Goal: Information Seeking & Learning: Learn about a topic

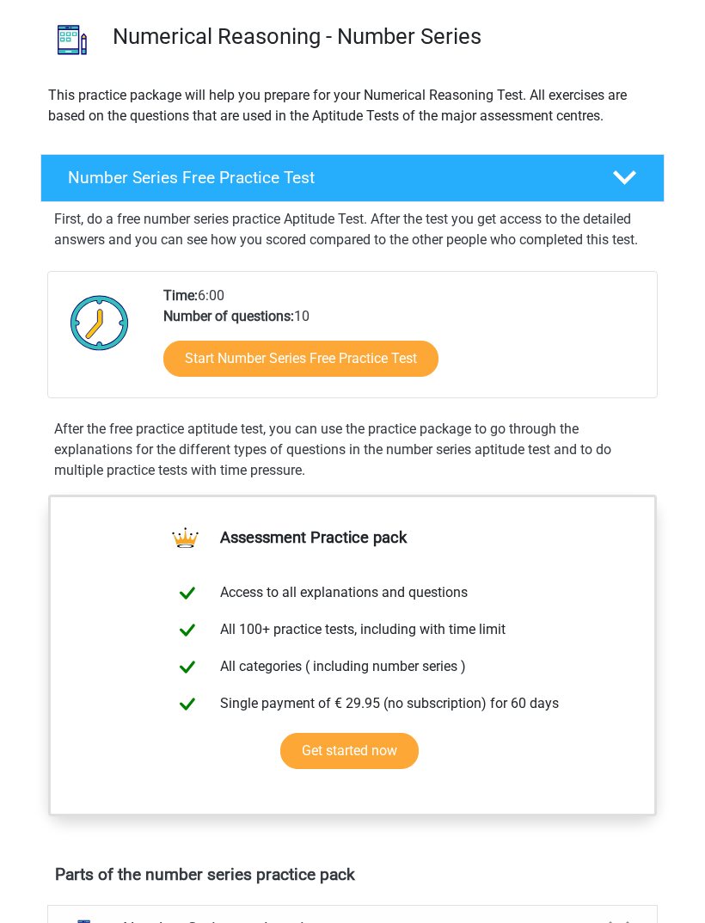
scroll to position [120, 0]
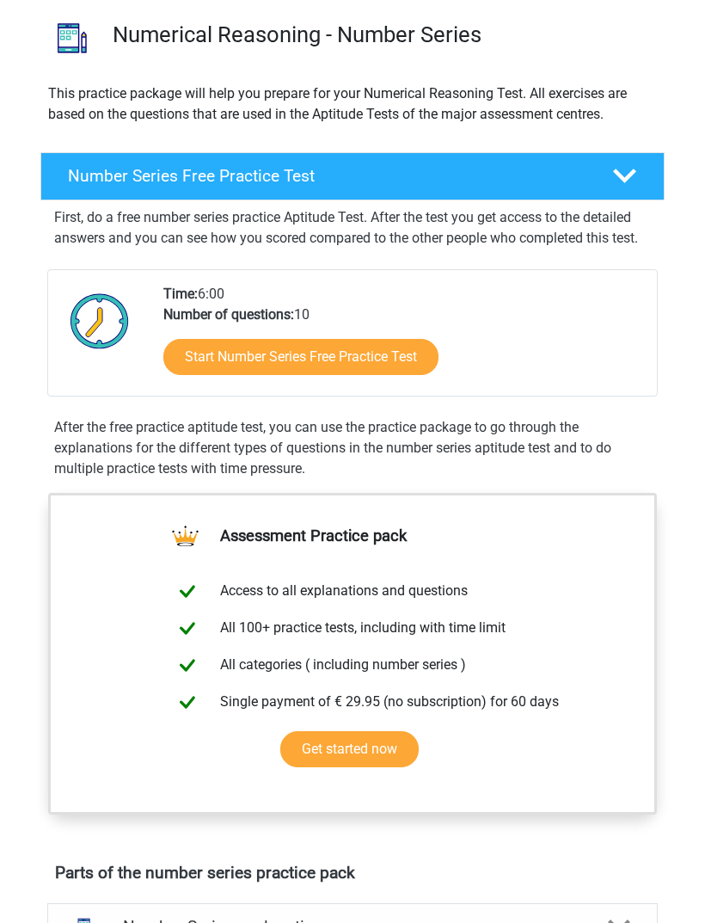
click at [642, 169] on div at bounding box center [625, 176] width 50 height 24
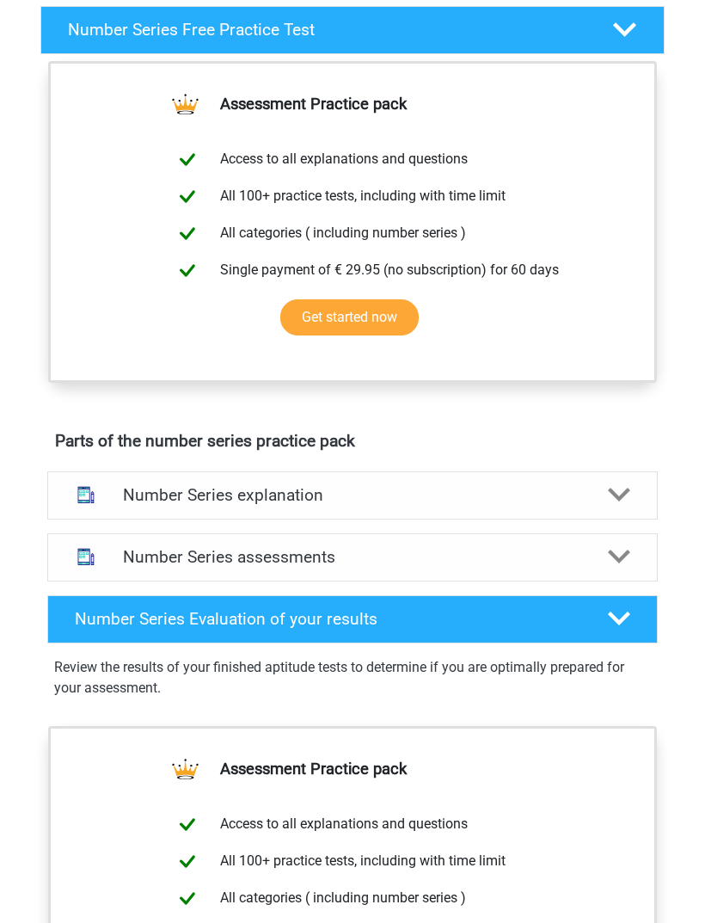
click at [600, 482] on div "Number Series explanation" at bounding box center [352, 496] width 611 height 48
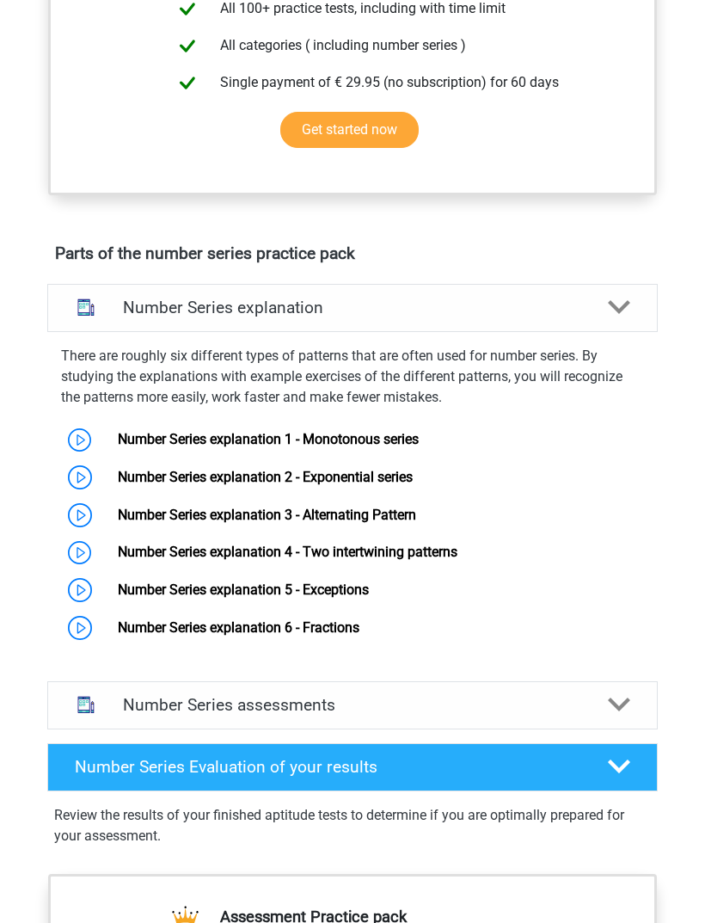
scroll to position [455, 0]
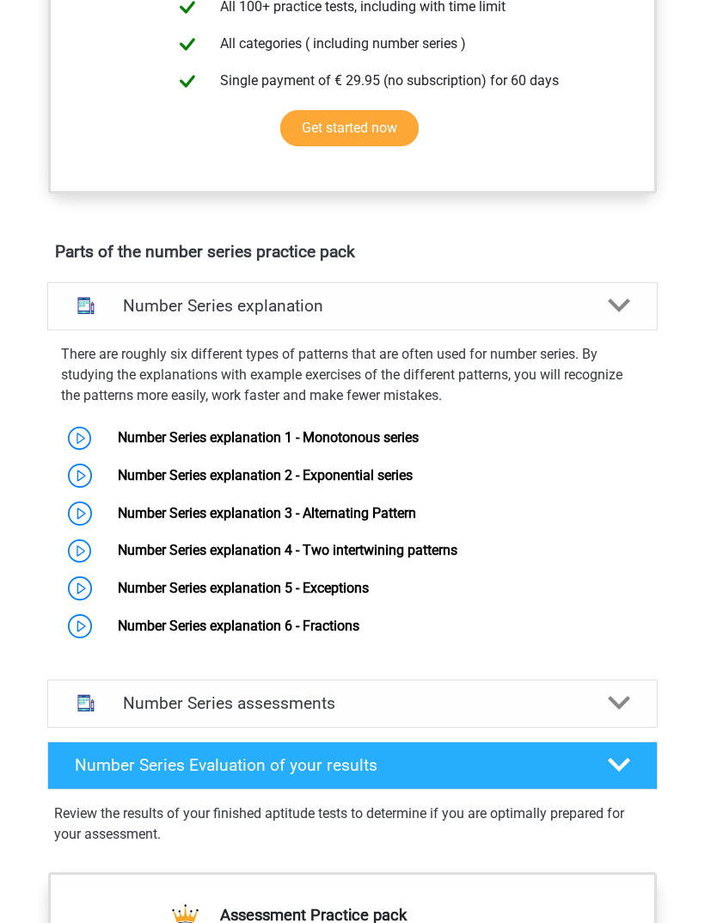
click at [118, 480] on link "Number Series explanation 2 - Exponential series" at bounding box center [265, 476] width 295 height 16
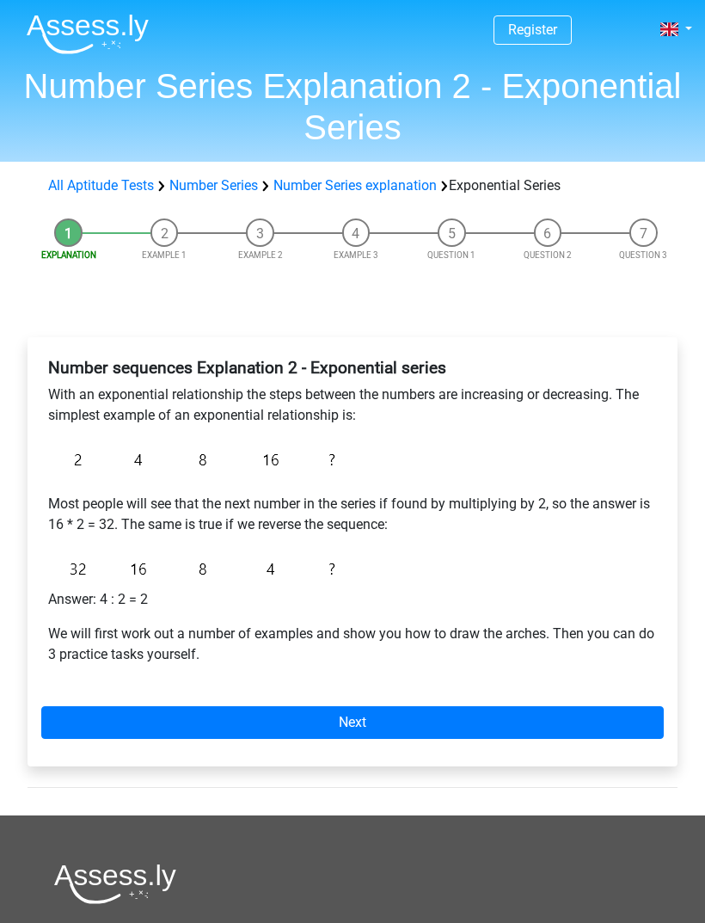
click at [445, 722] on link "Next" at bounding box center [352, 722] width 623 height 33
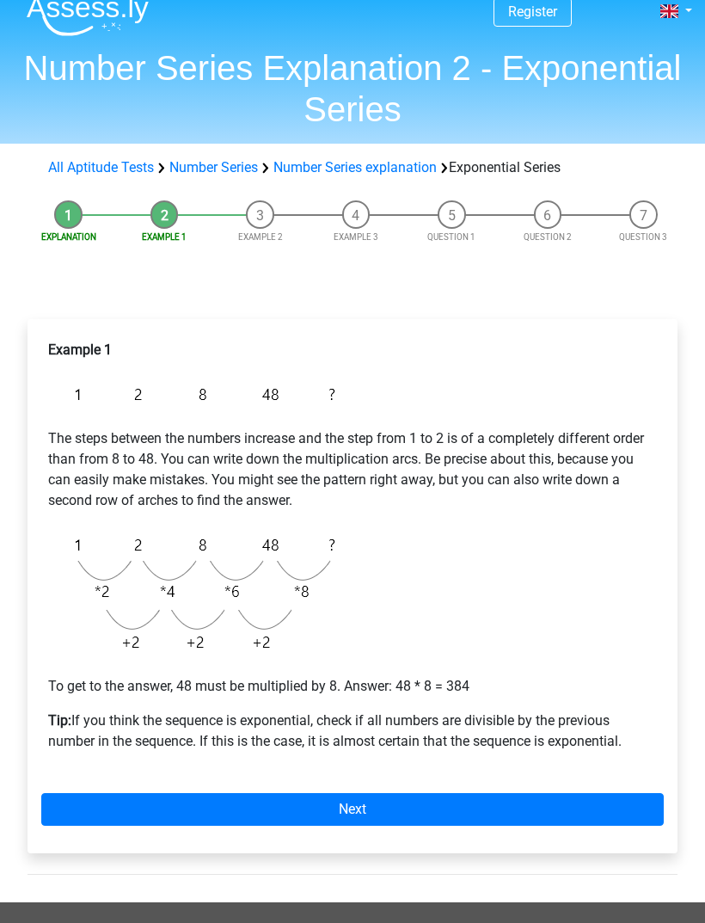
scroll to position [21, 0]
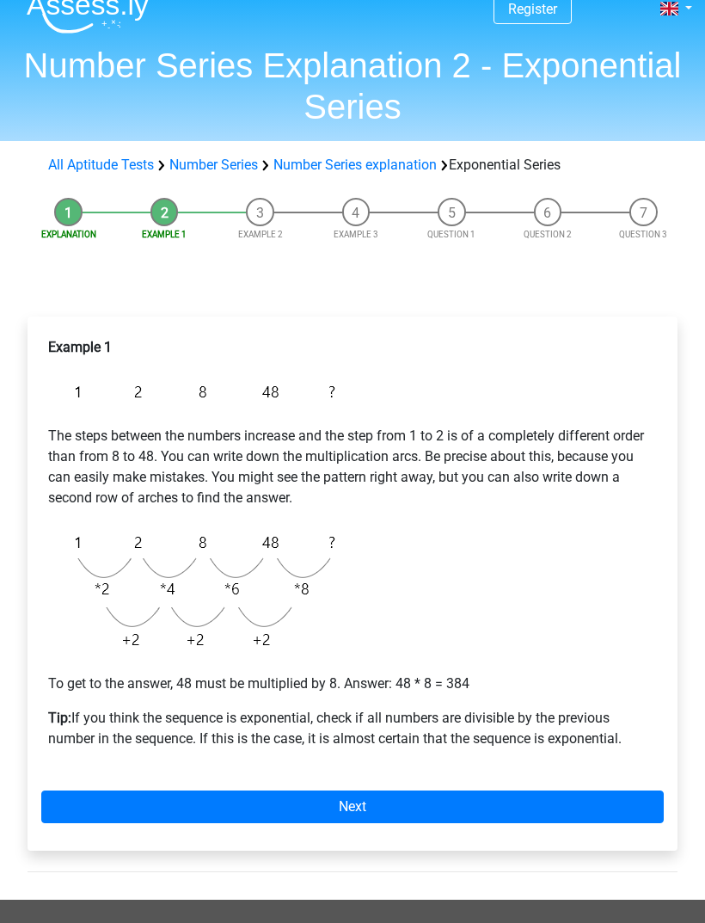
click at [429, 807] on link "Next" at bounding box center [352, 806] width 623 height 33
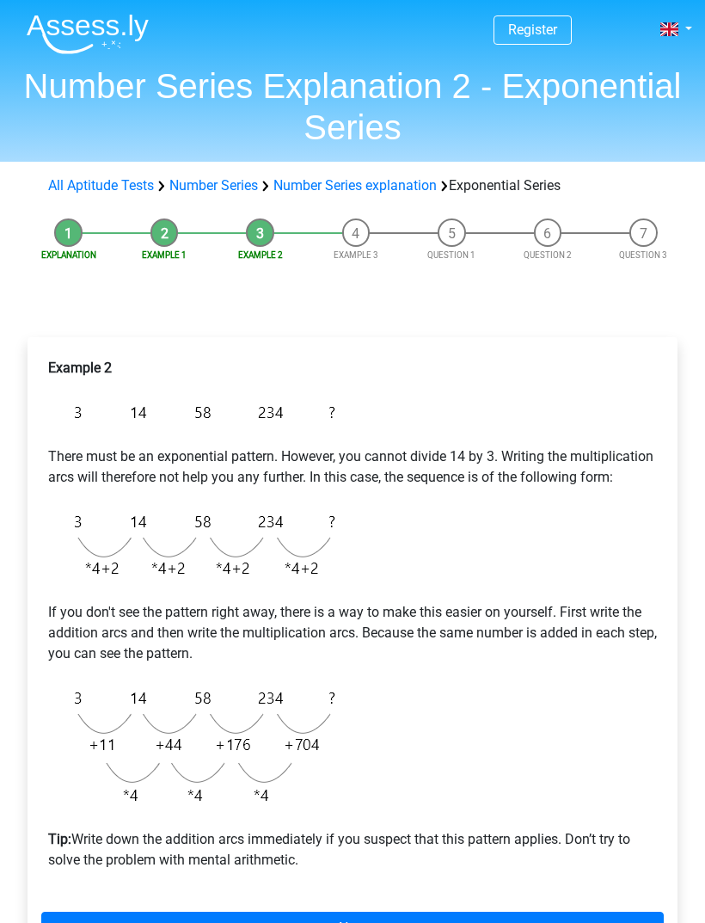
click at [236, 185] on link "Number Series" at bounding box center [213, 185] width 89 height 16
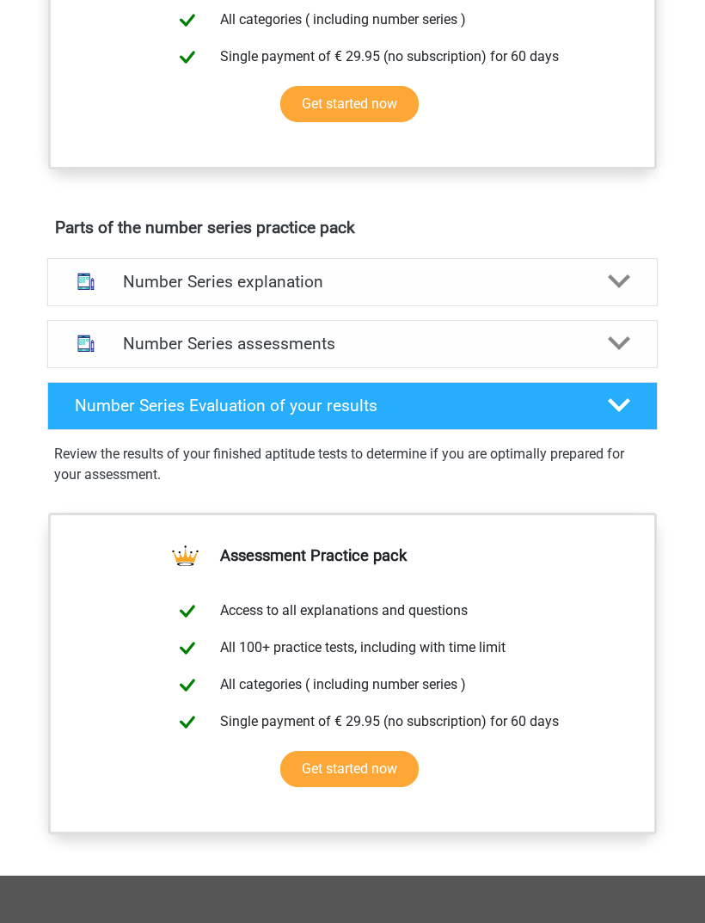
scroll to position [765, 0]
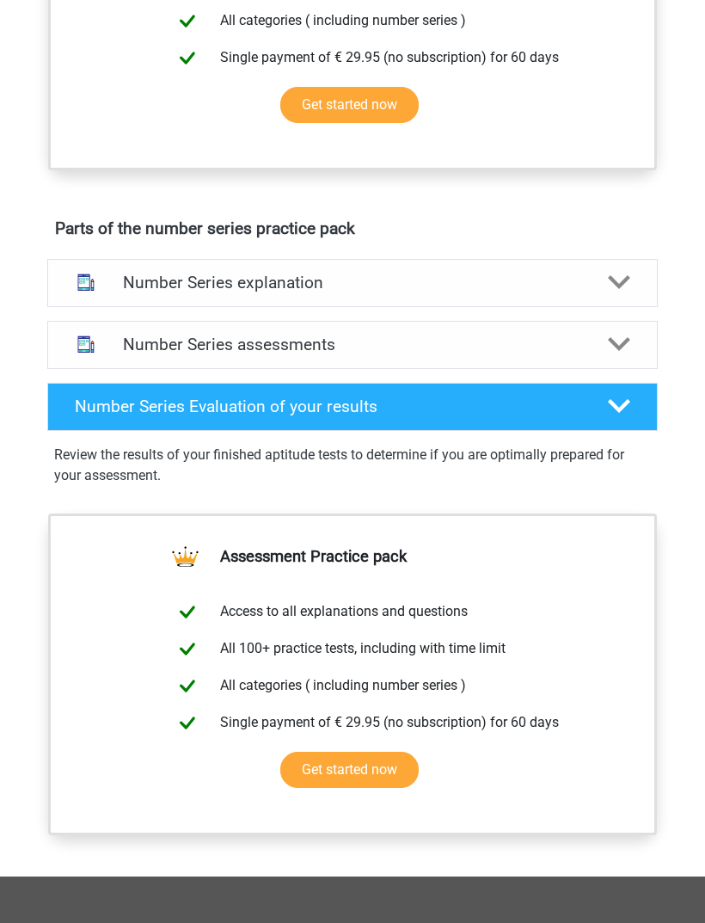
click at [630, 279] on div at bounding box center [619, 282] width 48 height 22
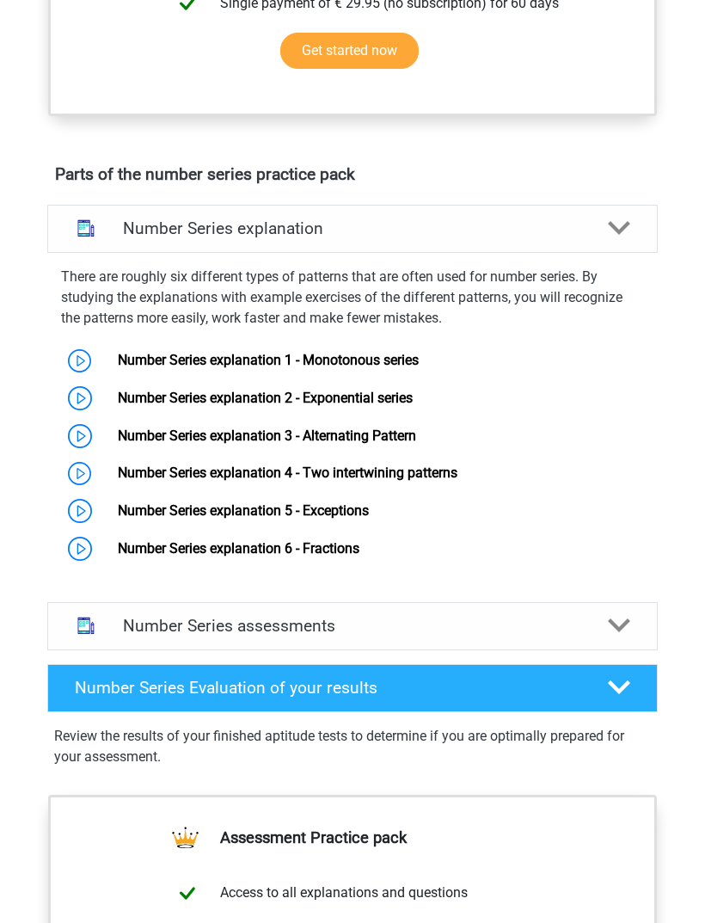
scroll to position [819, 0]
click at [416, 427] on link "Number Series explanation 3 - Alternating Pattern" at bounding box center [267, 435] width 298 height 16
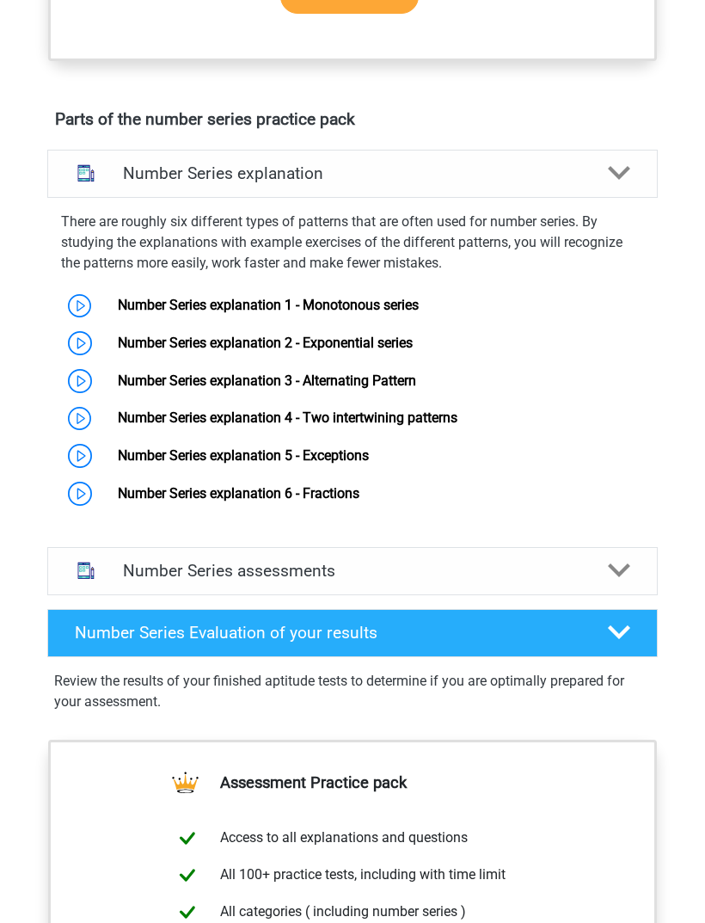
click at [369, 455] on link "Number Series explanation 5 - Exceptions" at bounding box center [243, 455] width 251 height 16
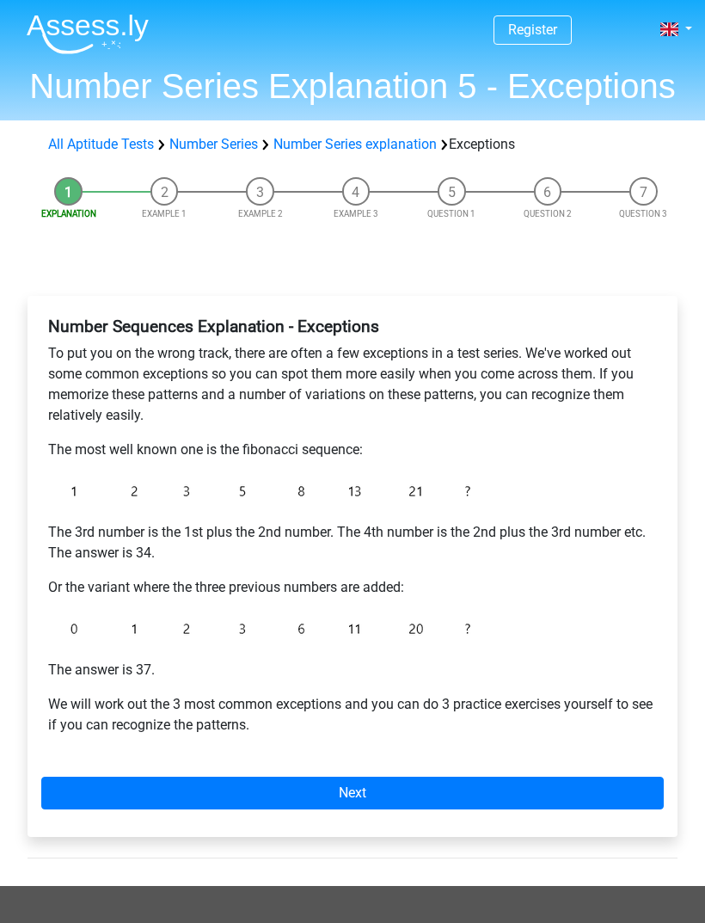
click at [375, 783] on link "Next" at bounding box center [352, 793] width 623 height 33
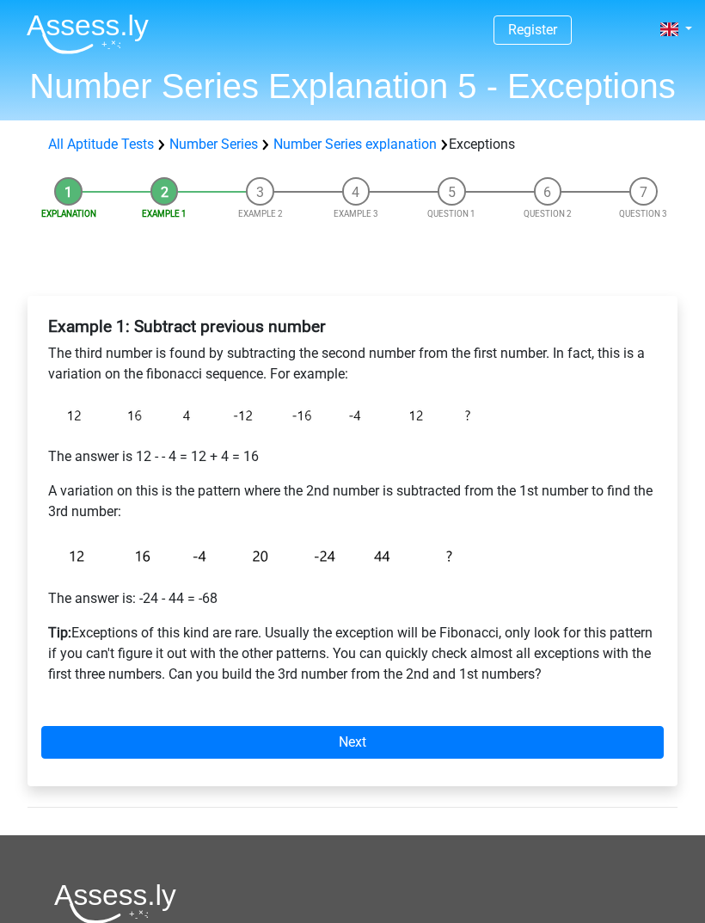
click at [369, 727] on link "Next" at bounding box center [352, 742] width 623 height 33
